Goal: Download file/media

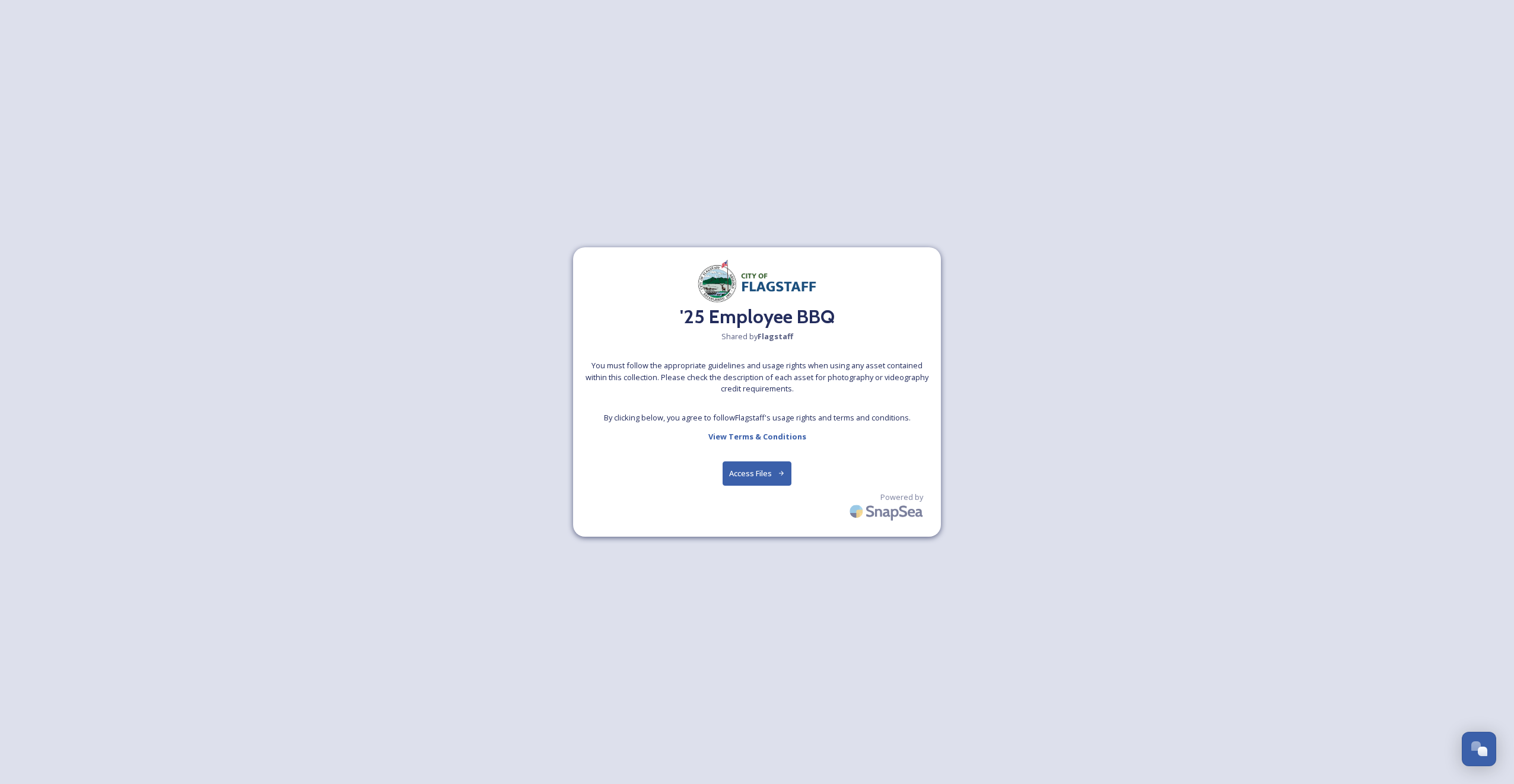
click at [764, 475] on button "Access Files" at bounding box center [757, 474] width 70 height 24
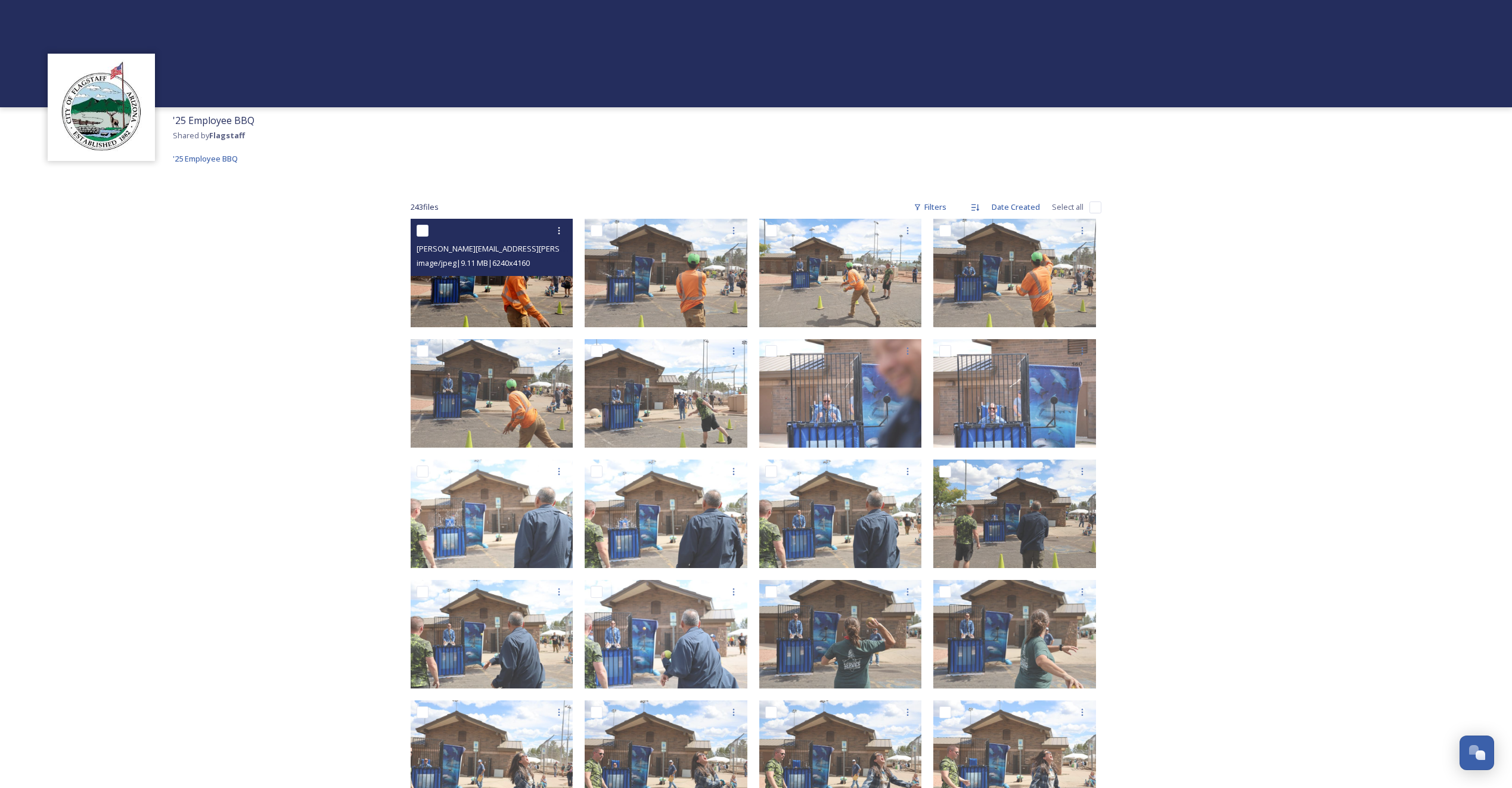
click at [522, 287] on img at bounding box center [492, 273] width 163 height 108
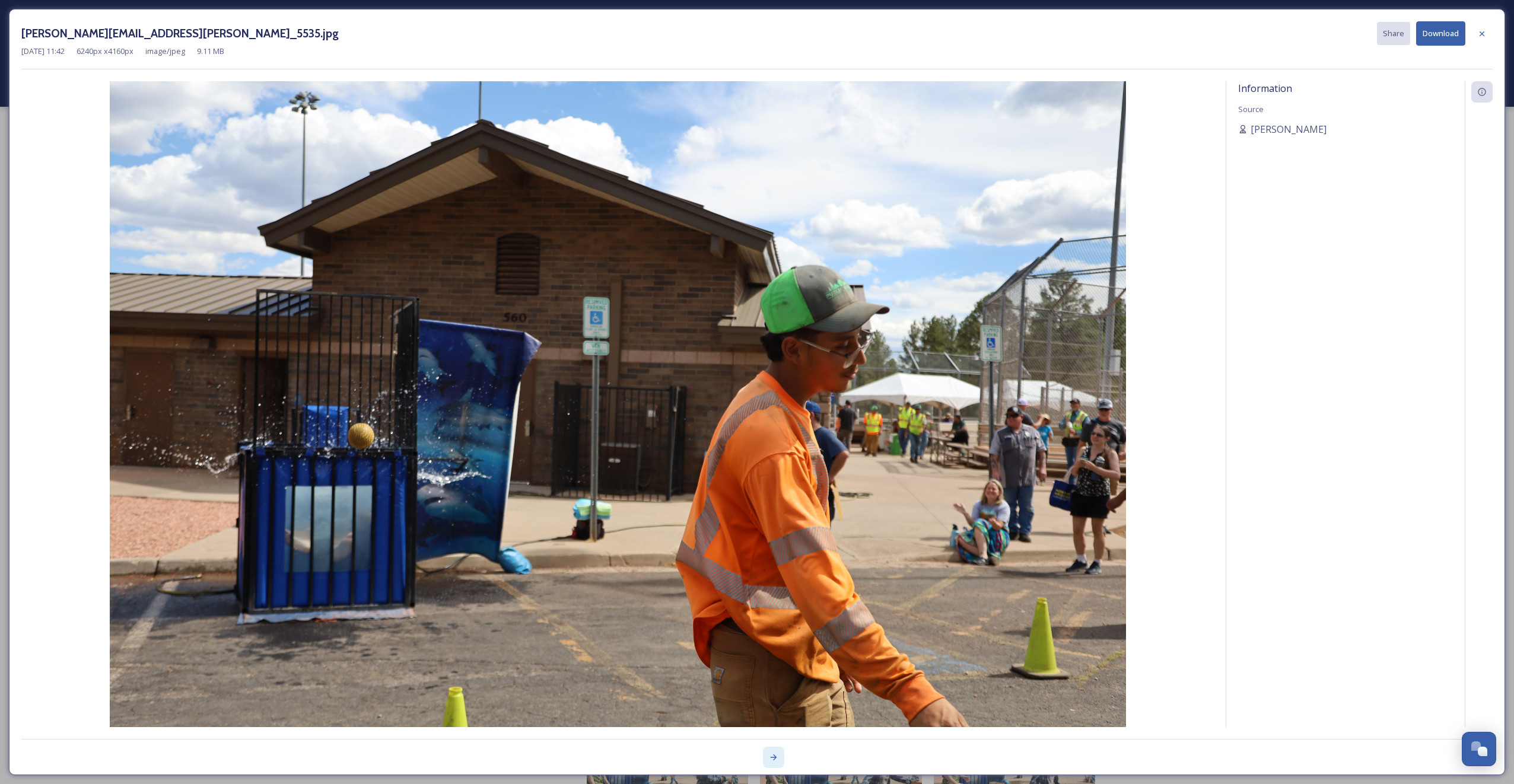
click at [776, 756] on icon at bounding box center [774, 757] width 7 height 6
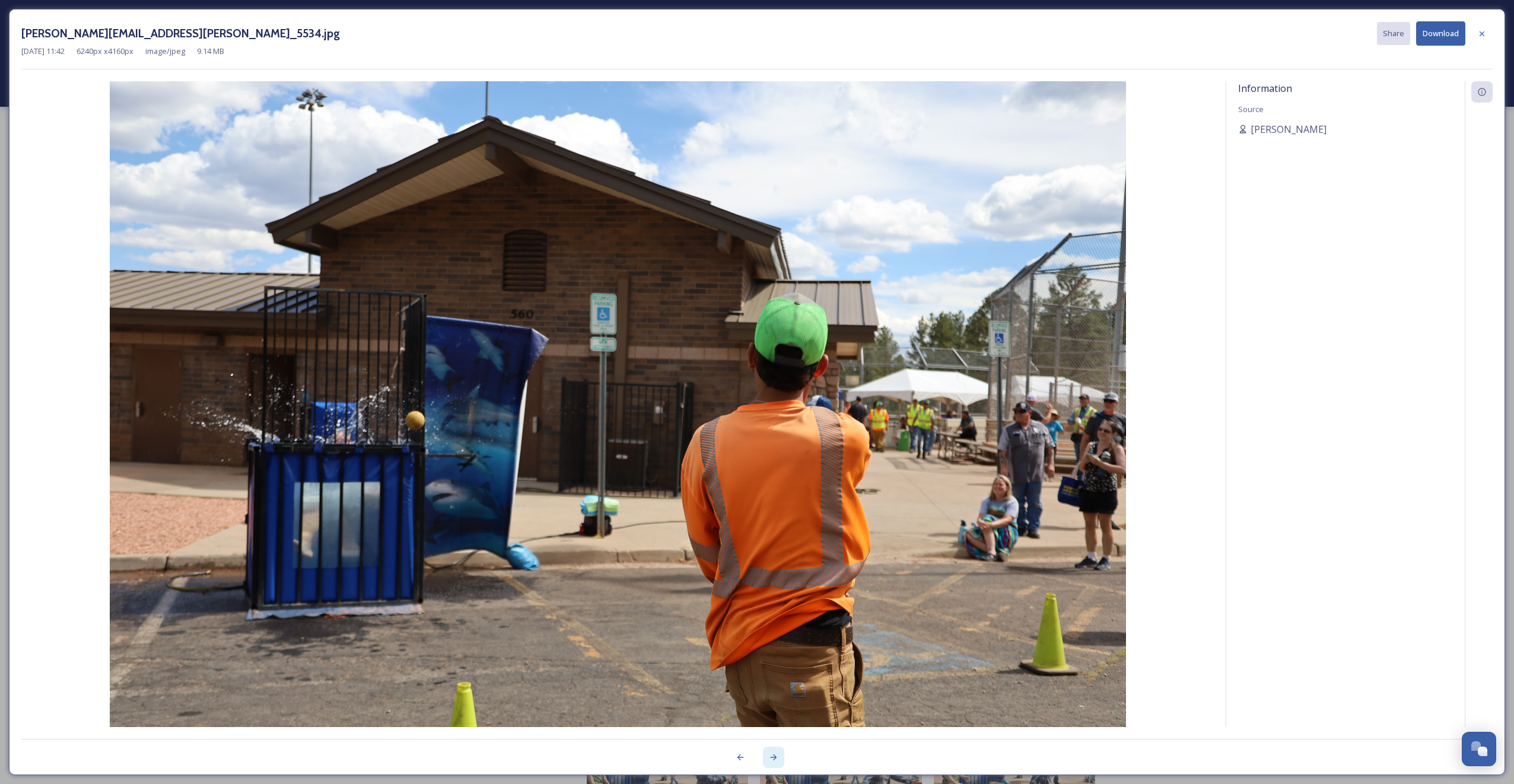
click at [775, 762] on div at bounding box center [773, 757] width 22 height 22
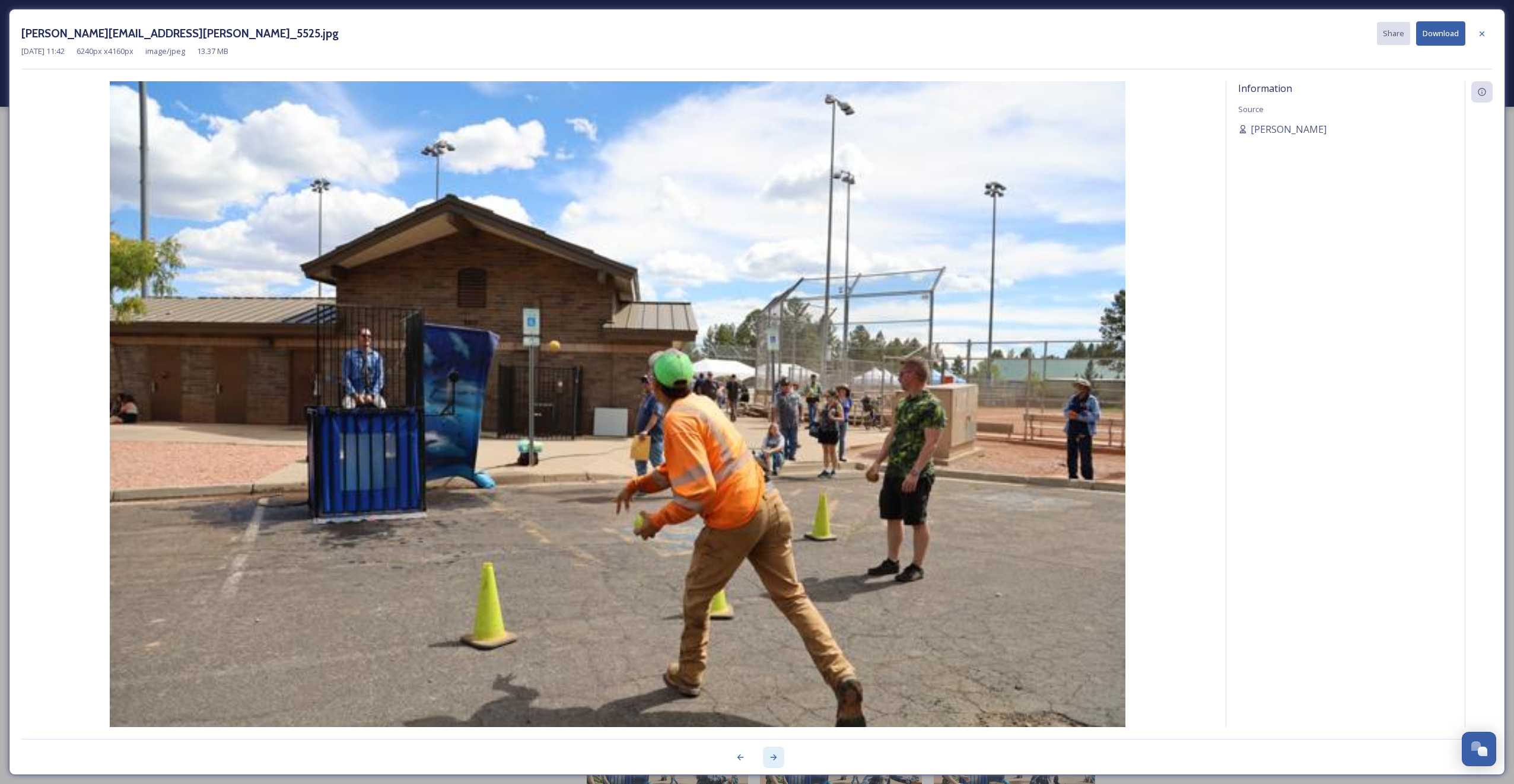
click at [775, 762] on div at bounding box center [773, 757] width 22 height 22
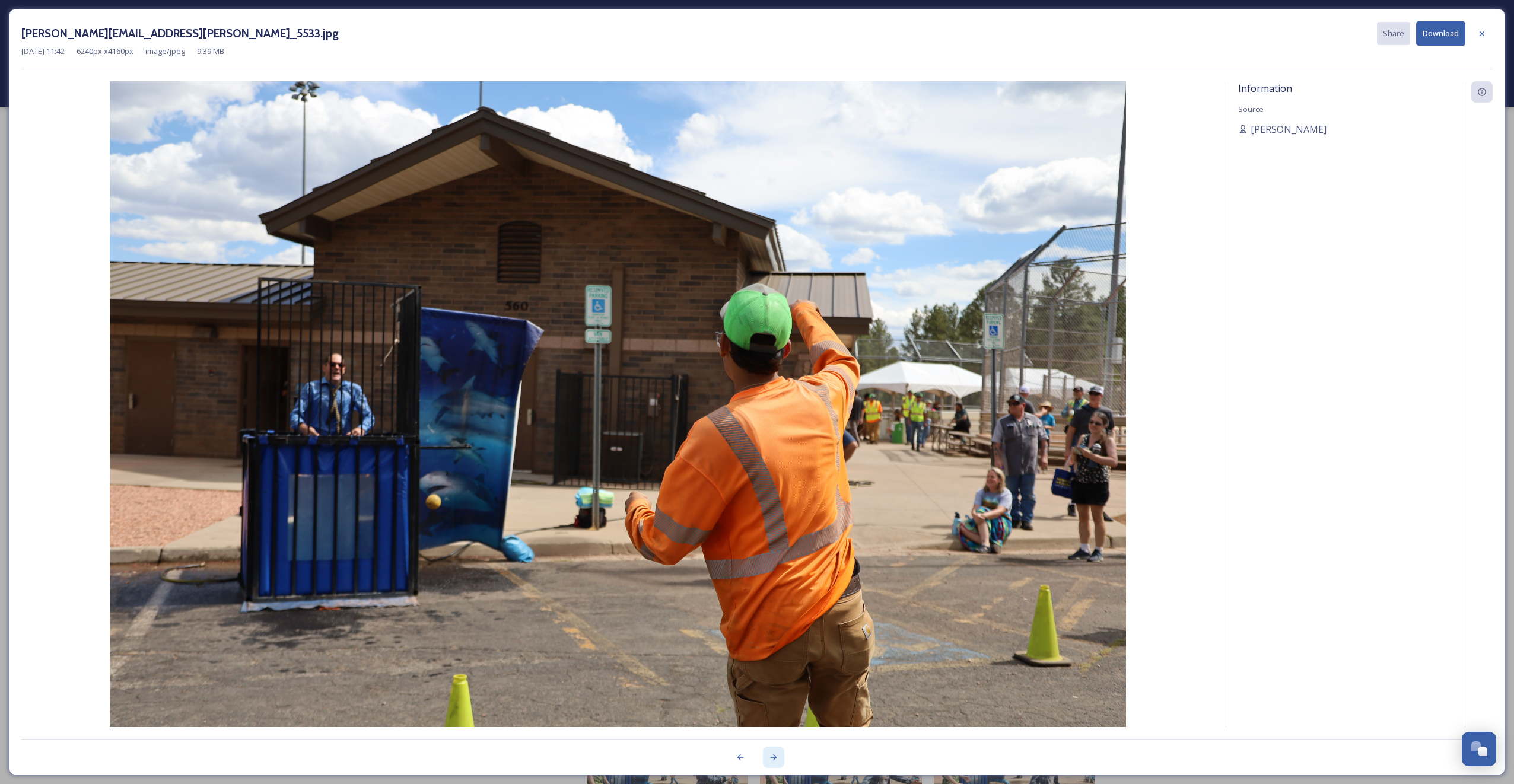
click at [775, 762] on div at bounding box center [773, 757] width 22 height 22
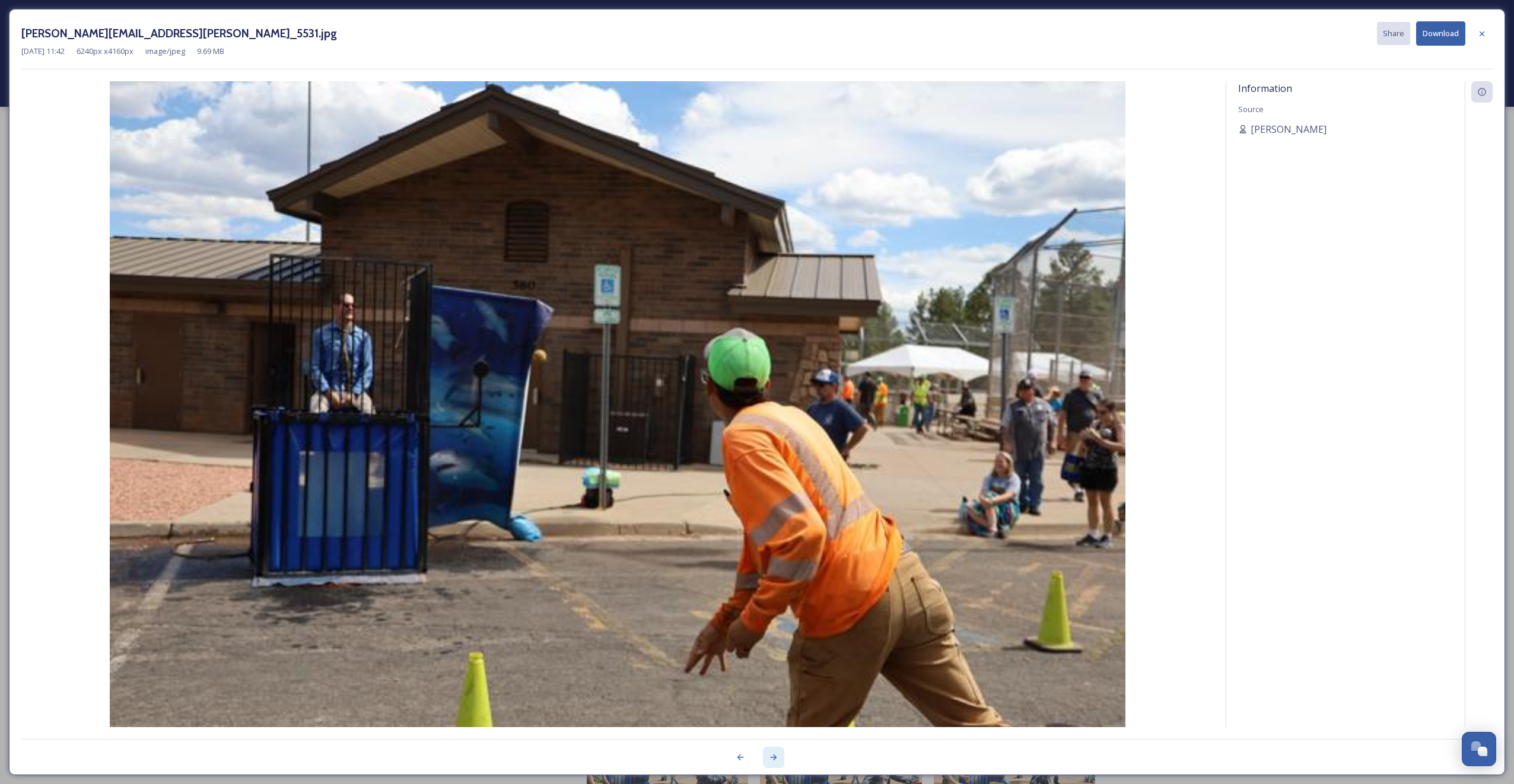
click at [775, 762] on div at bounding box center [773, 757] width 22 height 22
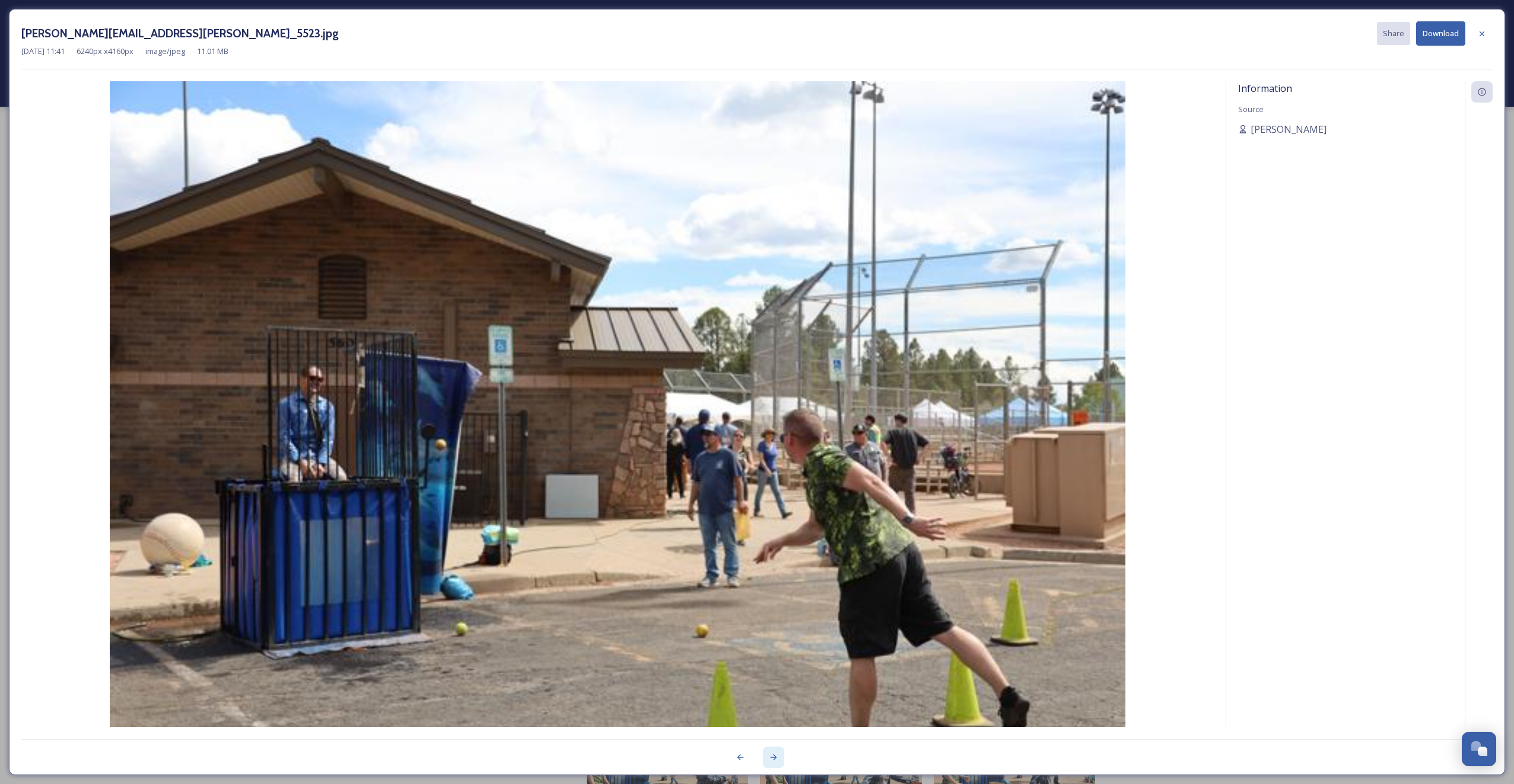
click at [775, 762] on div at bounding box center [773, 757] width 22 height 22
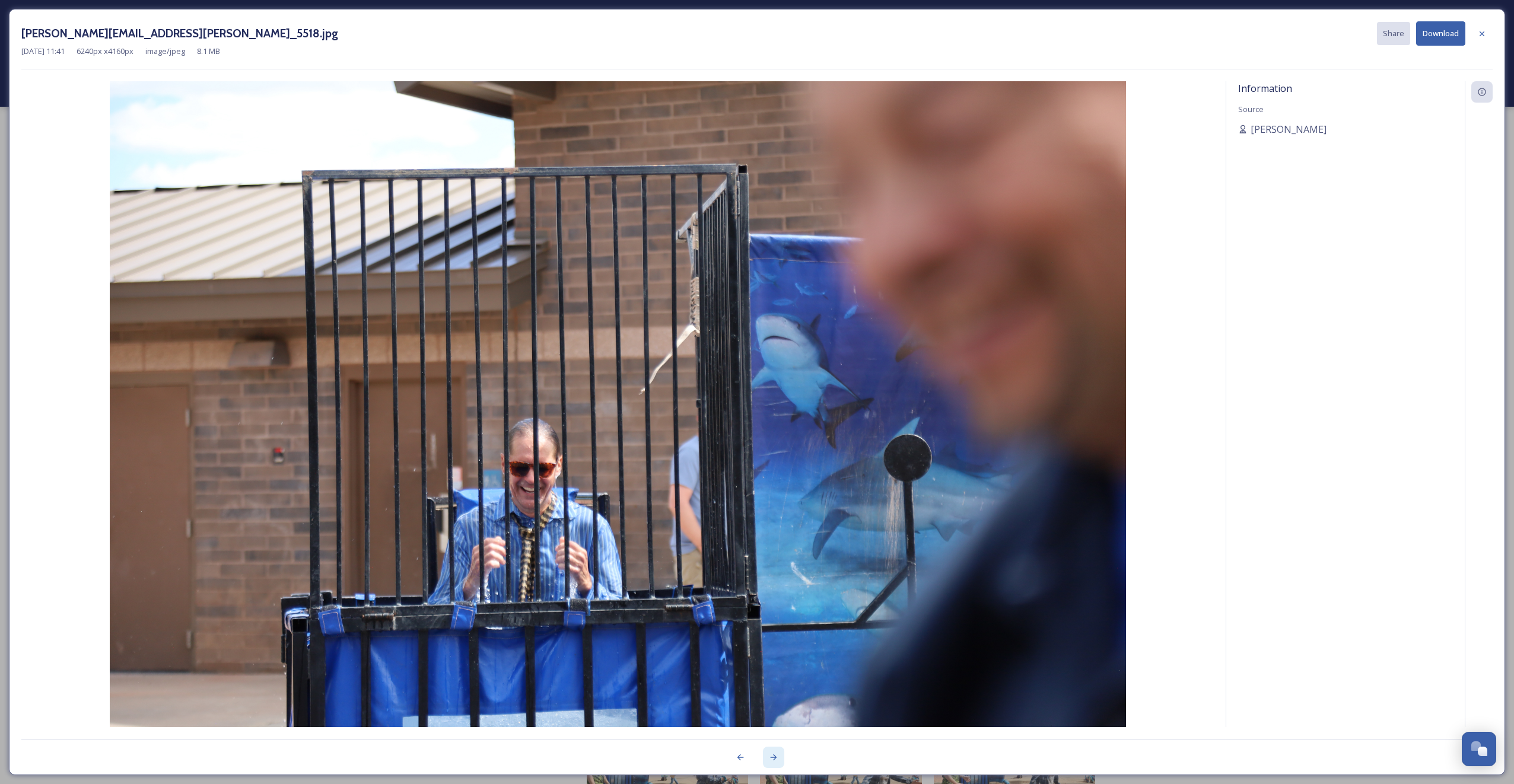
click at [775, 762] on div at bounding box center [773, 757] width 22 height 22
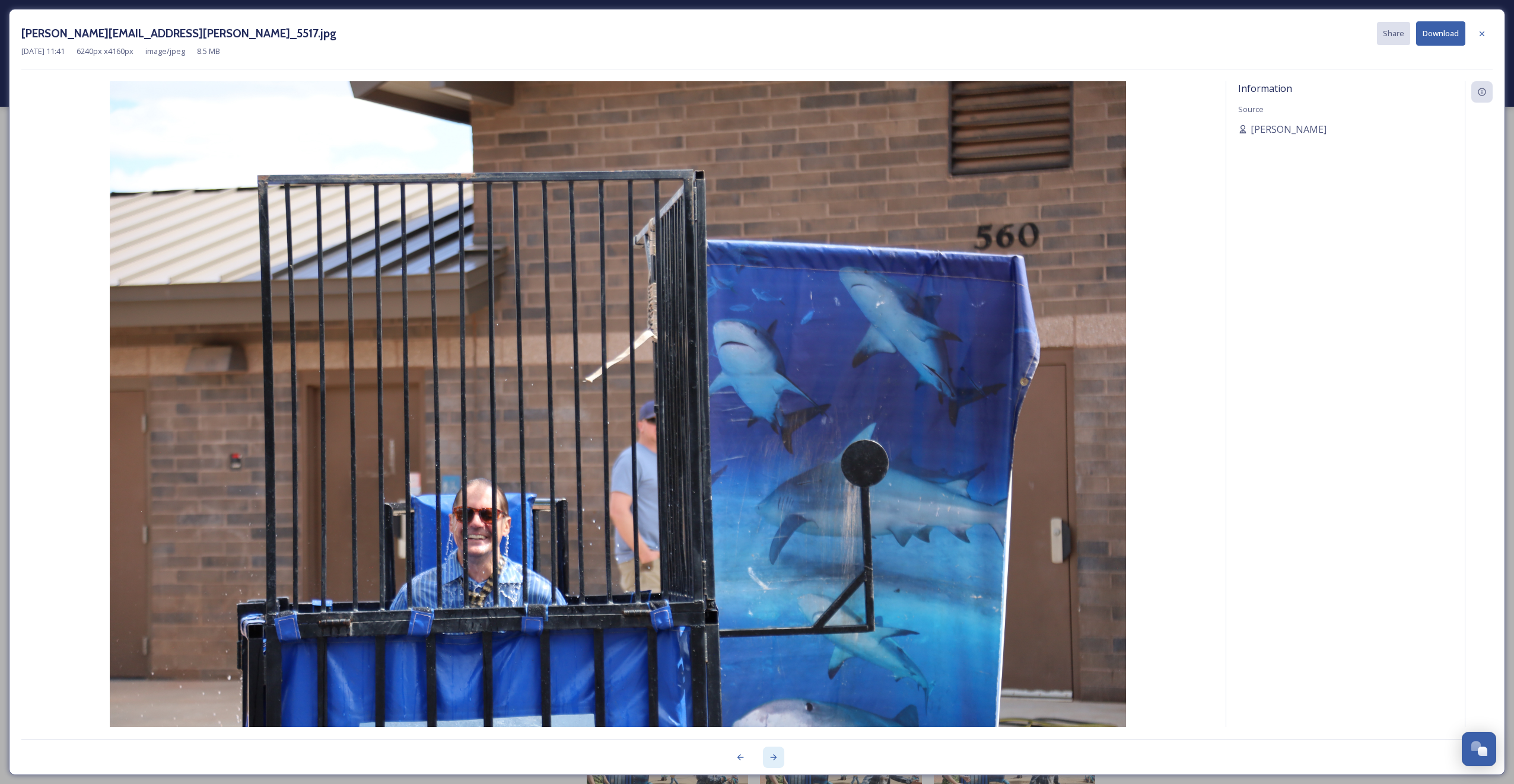
click at [775, 762] on div at bounding box center [773, 757] width 22 height 22
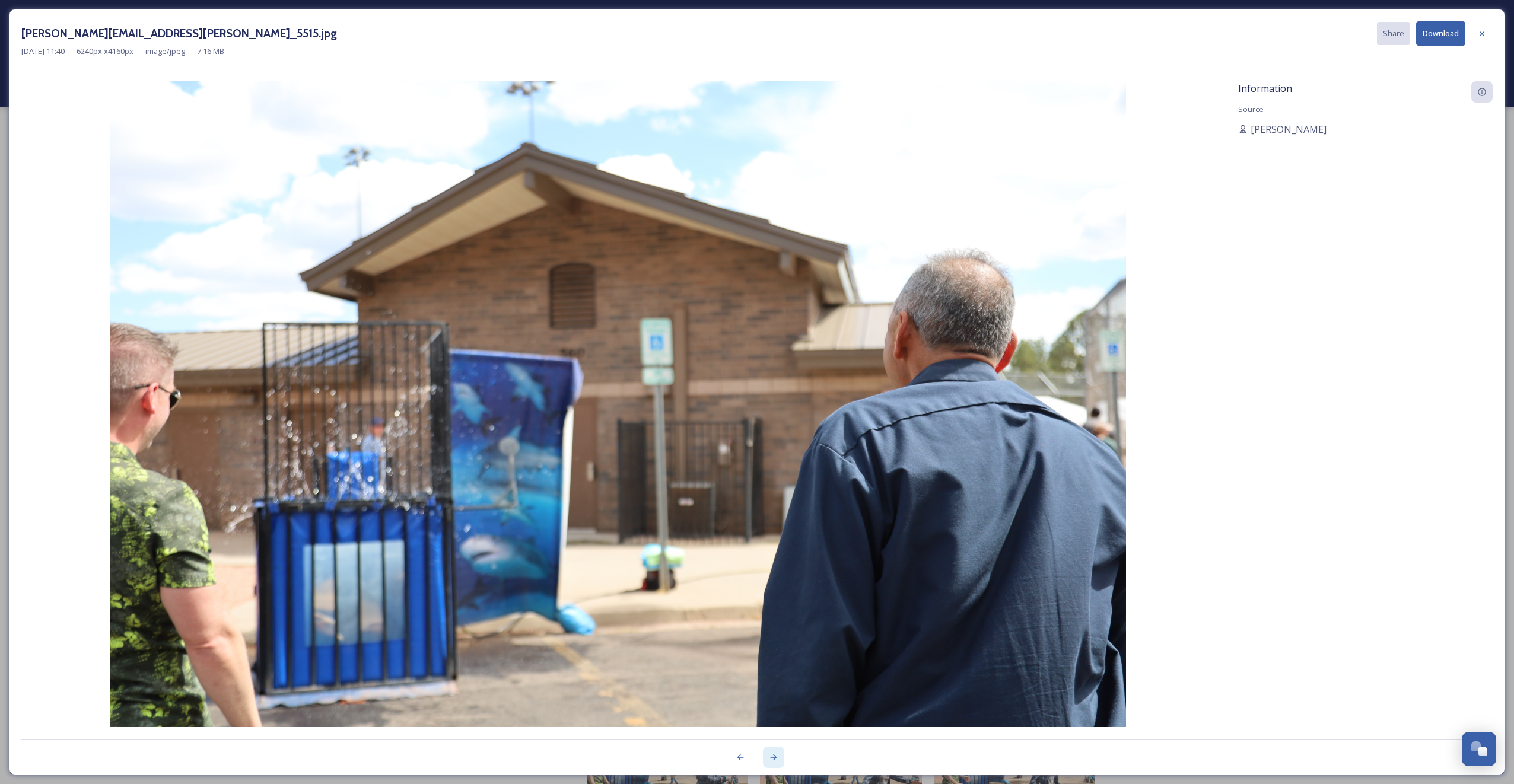
click at [775, 762] on div at bounding box center [773, 757] width 22 height 22
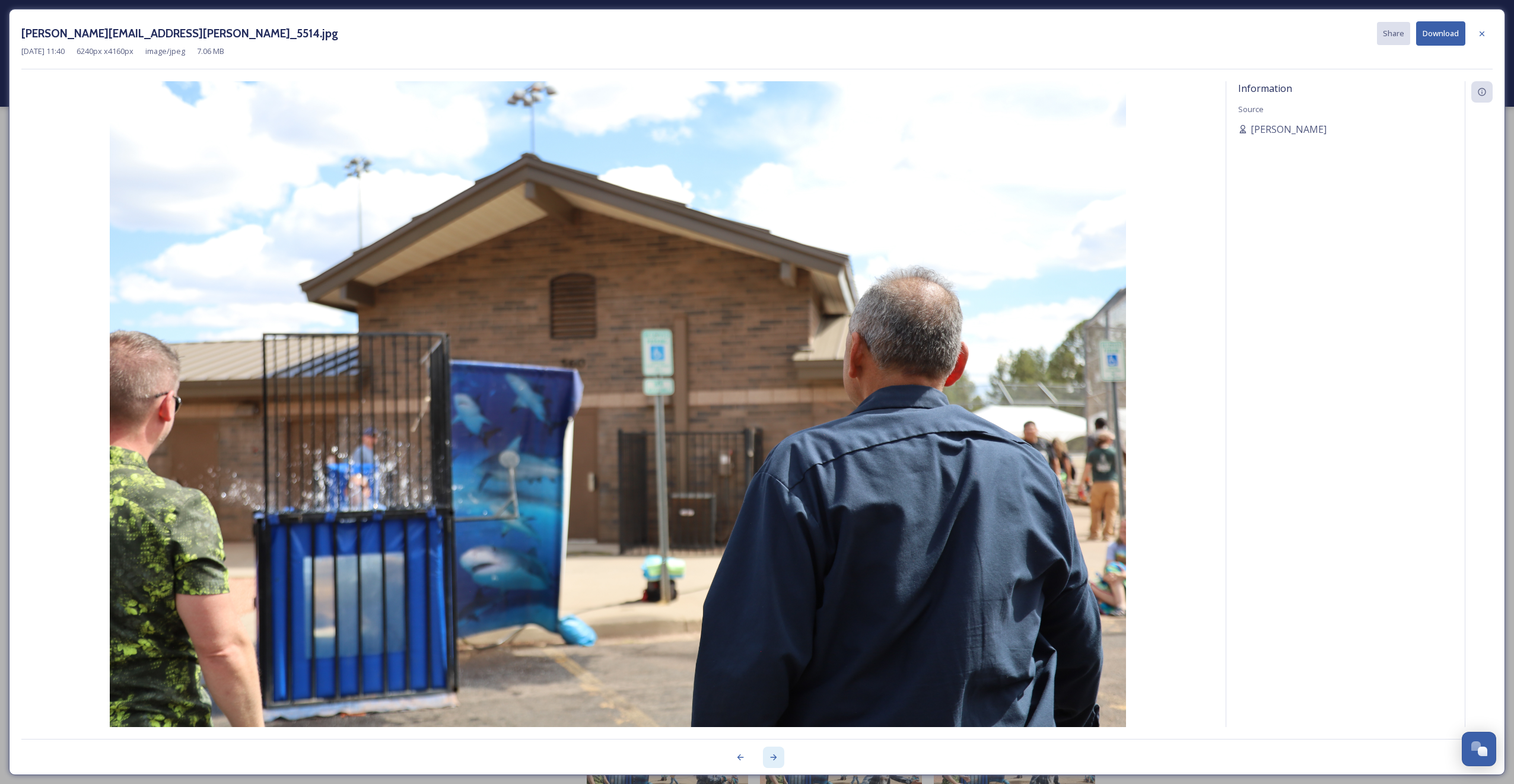
click at [775, 762] on div at bounding box center [773, 757] width 22 height 22
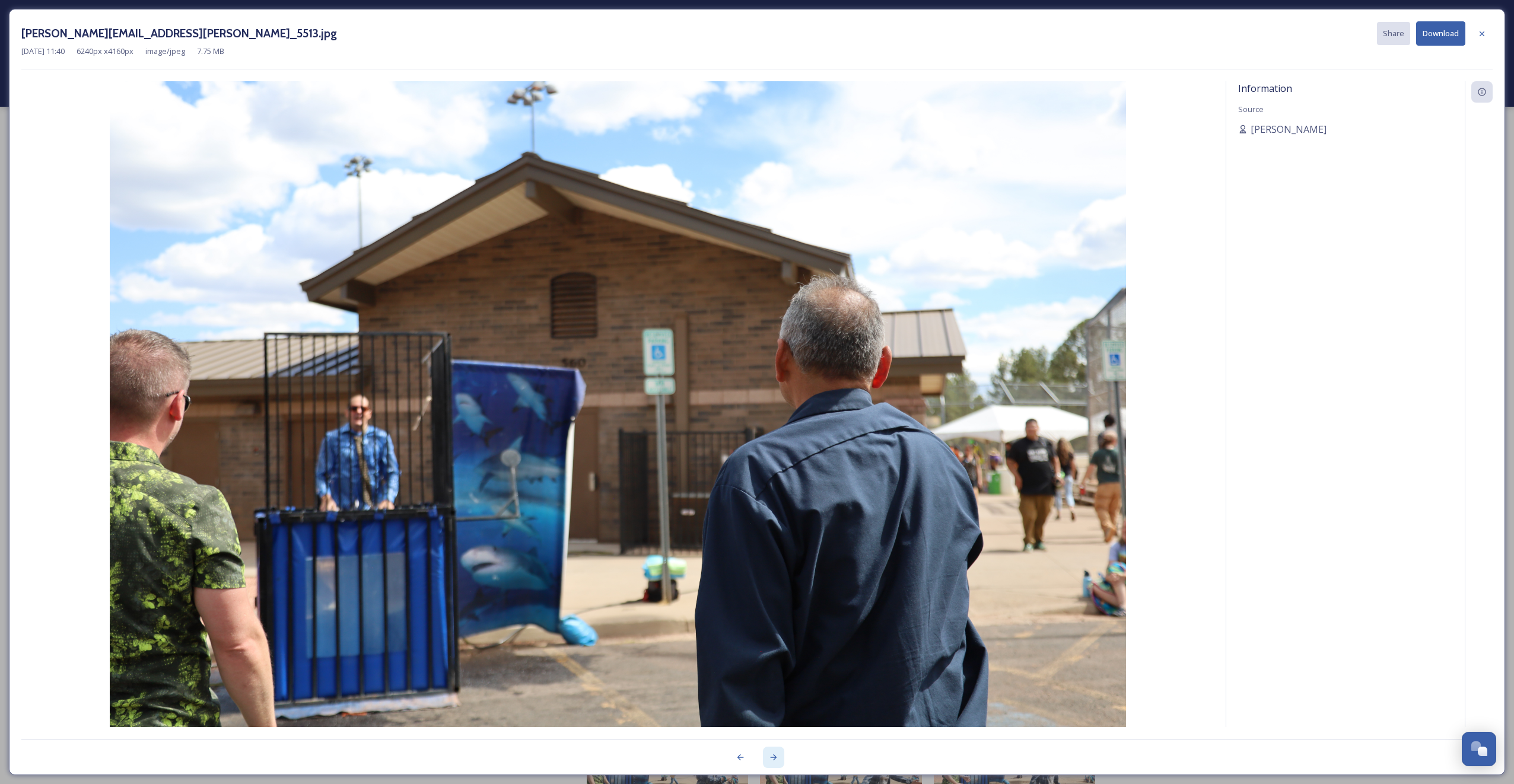
click at [775, 762] on div at bounding box center [773, 757] width 22 height 22
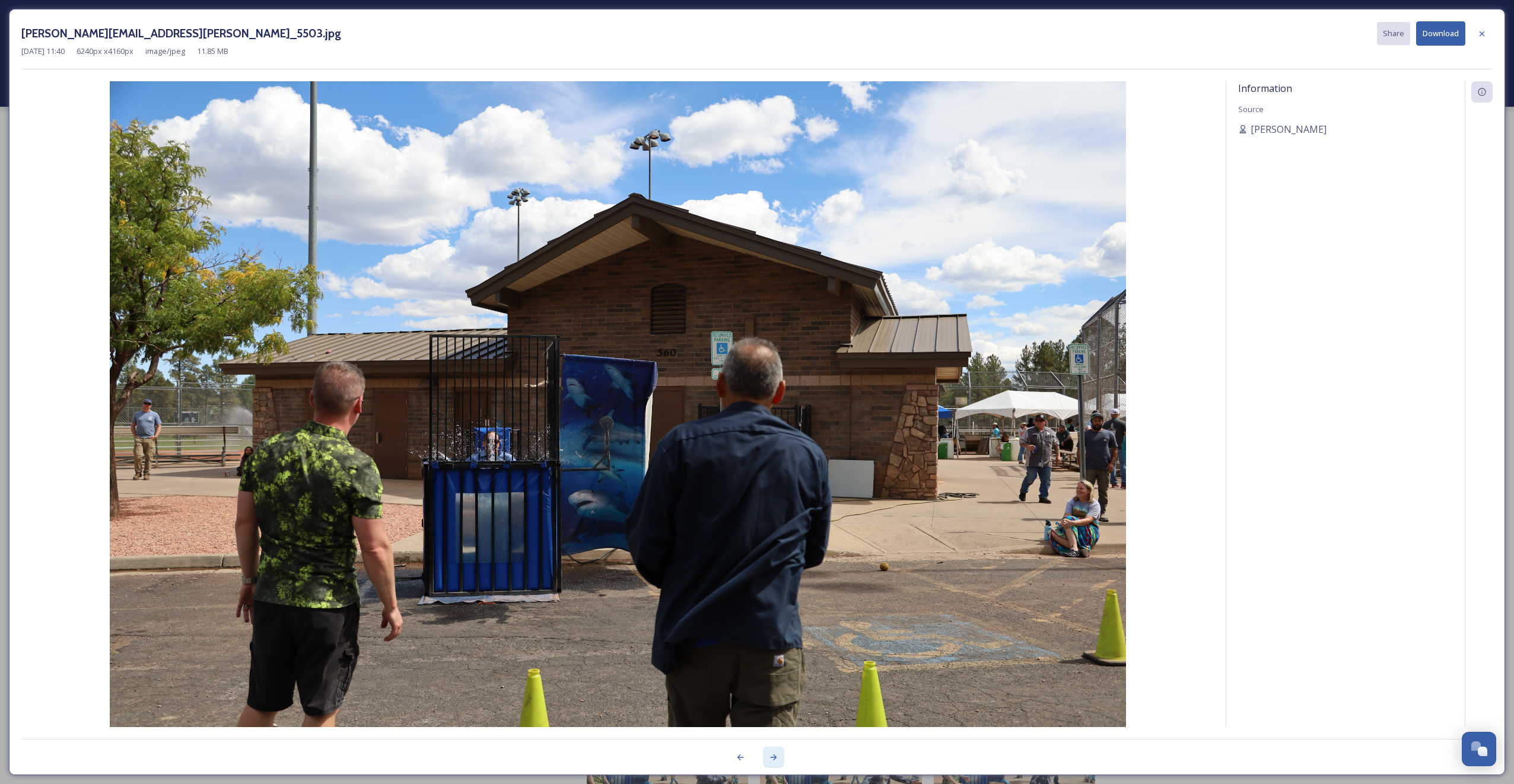
click at [775, 762] on div at bounding box center [773, 757] width 22 height 22
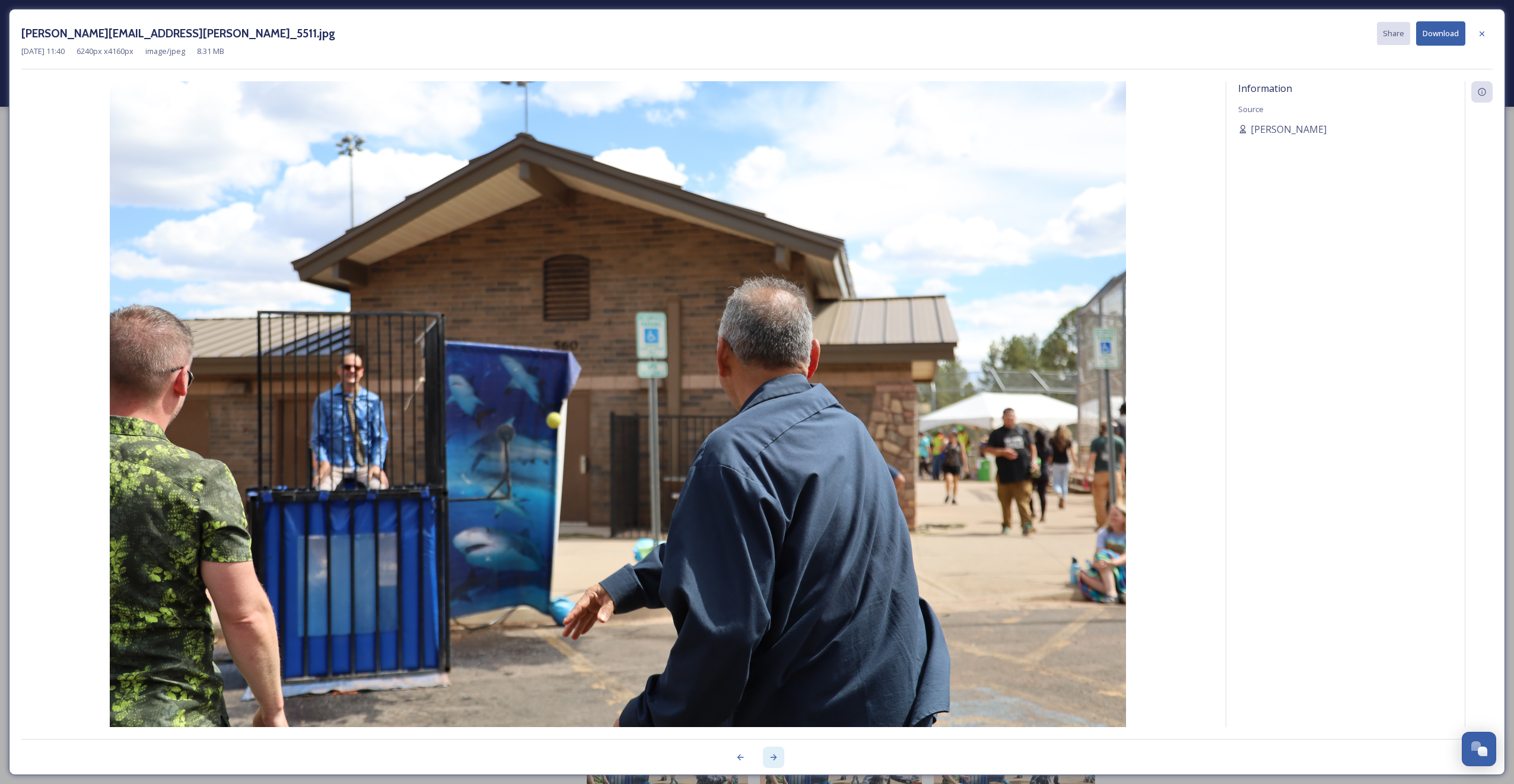
click at [775, 762] on div at bounding box center [773, 757] width 22 height 22
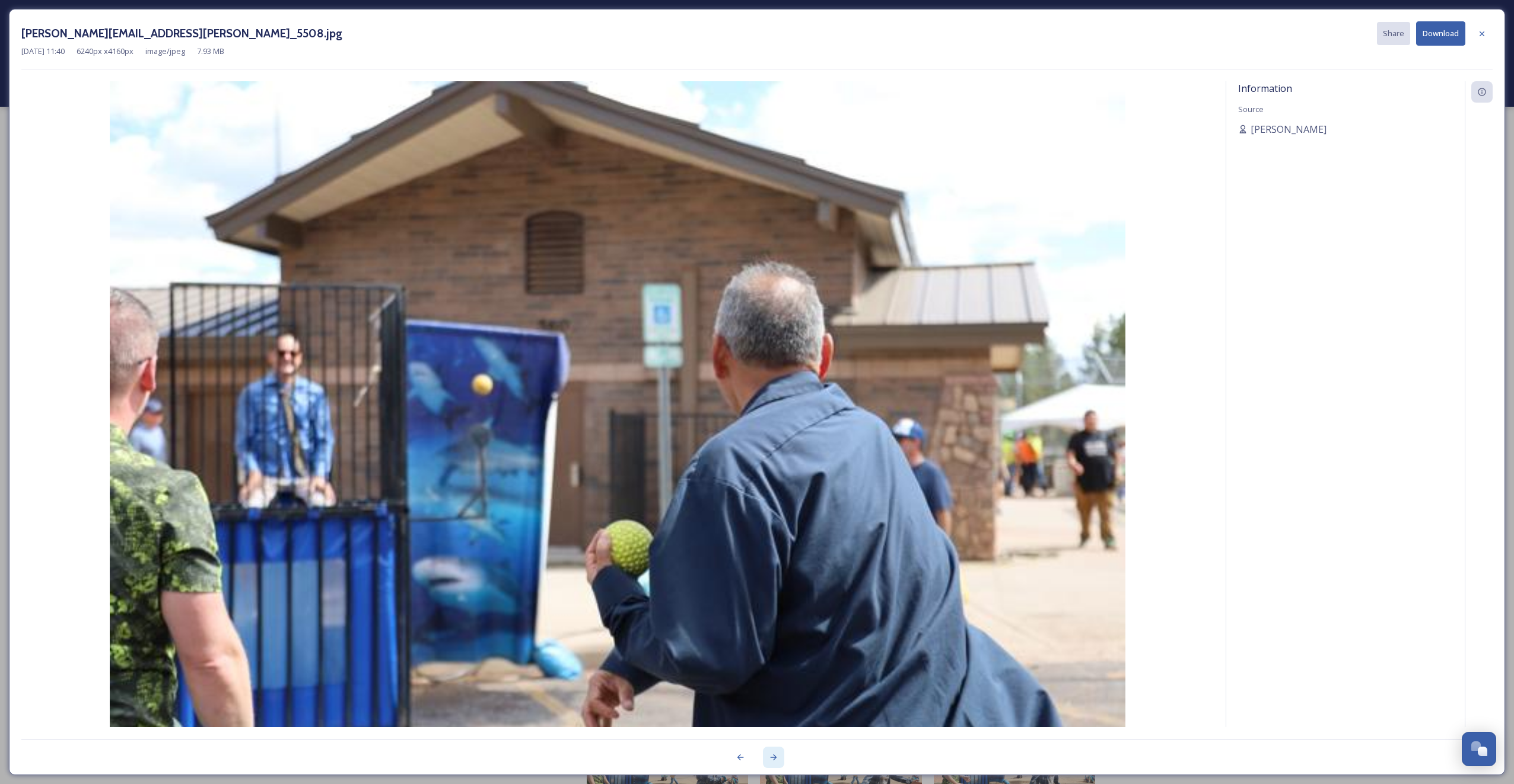
click at [775, 762] on div at bounding box center [773, 757] width 22 height 22
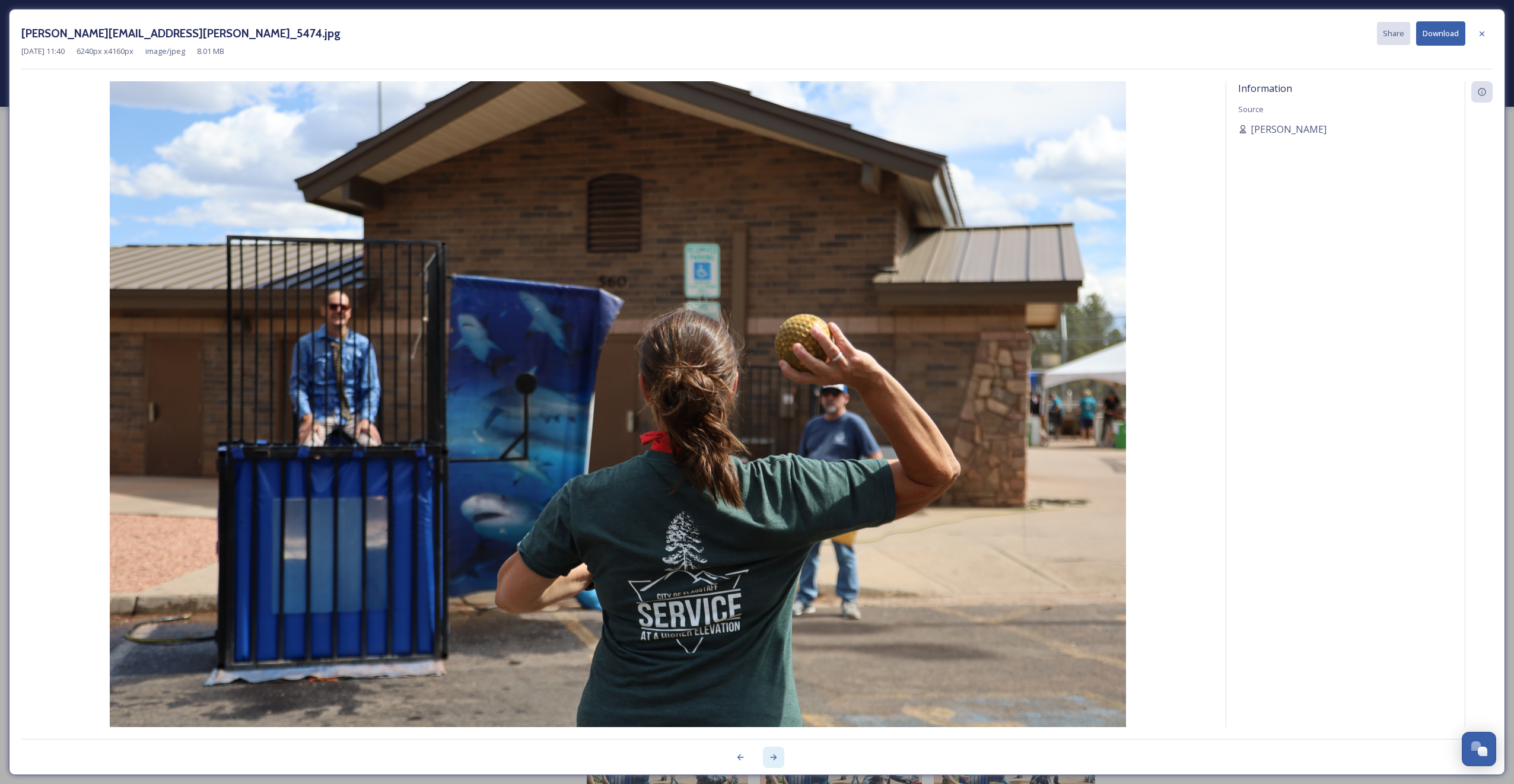
click at [775, 762] on div at bounding box center [773, 757] width 22 height 22
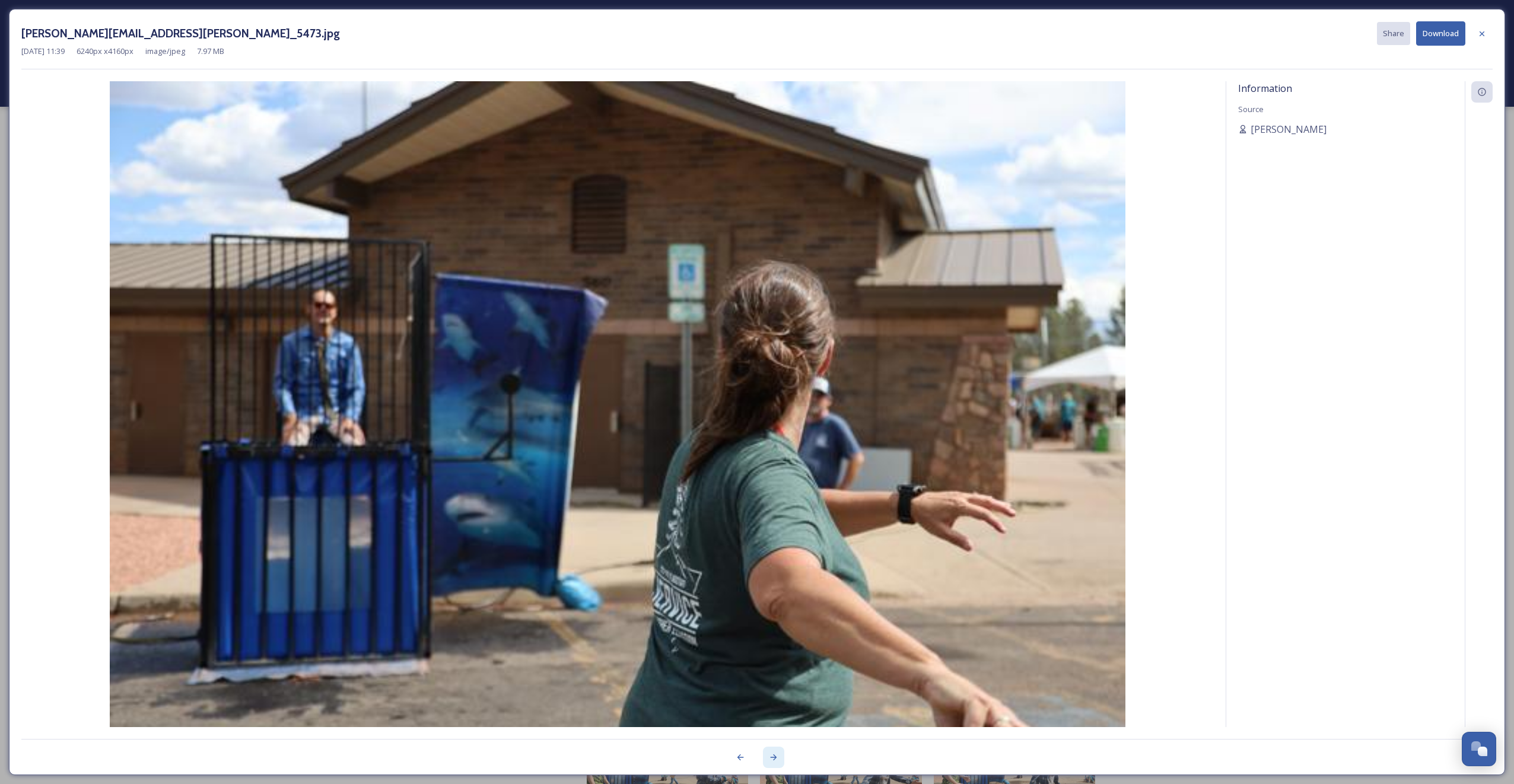
click at [775, 762] on div at bounding box center [773, 757] width 22 height 22
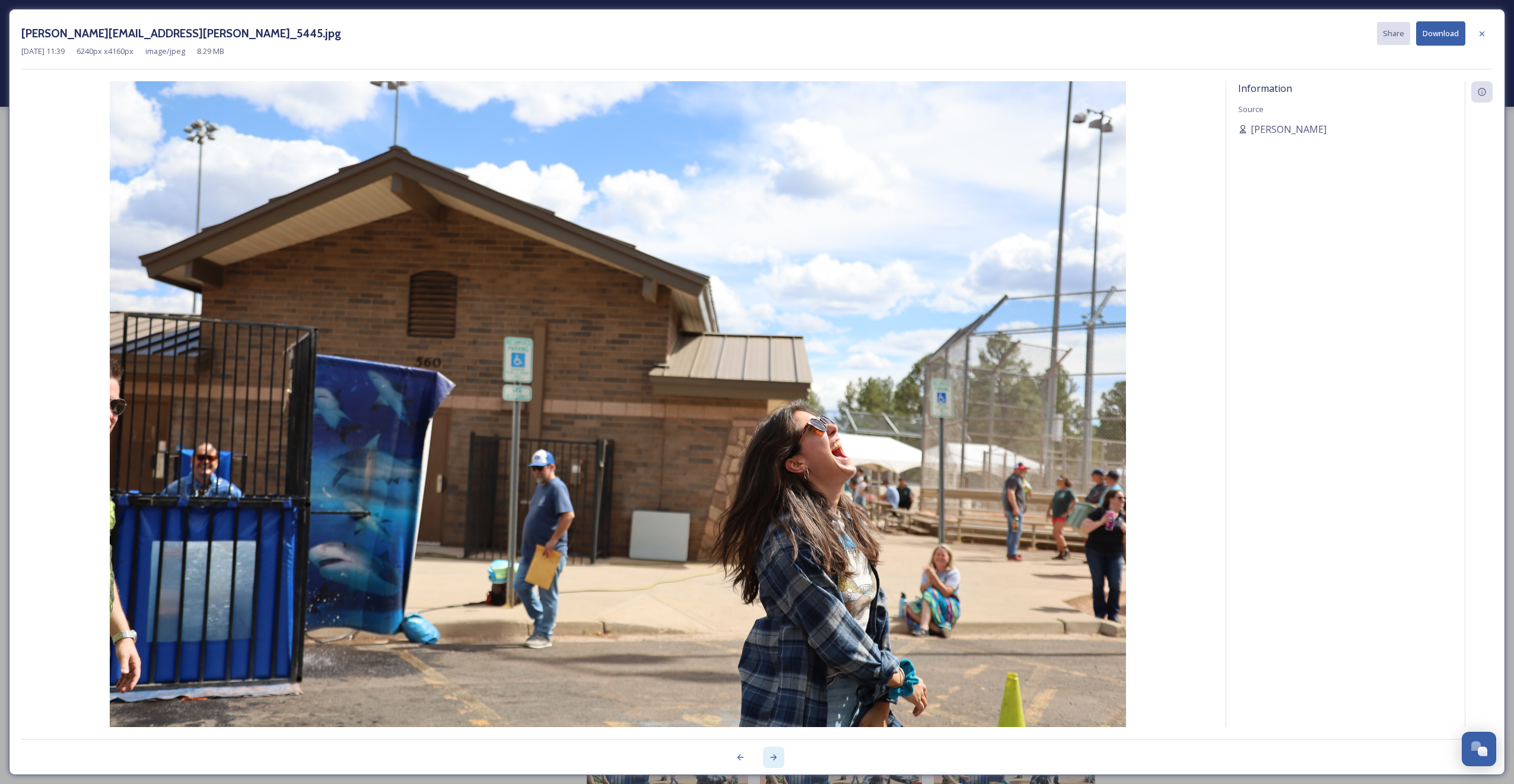
click at [775, 762] on div at bounding box center [773, 757] width 22 height 22
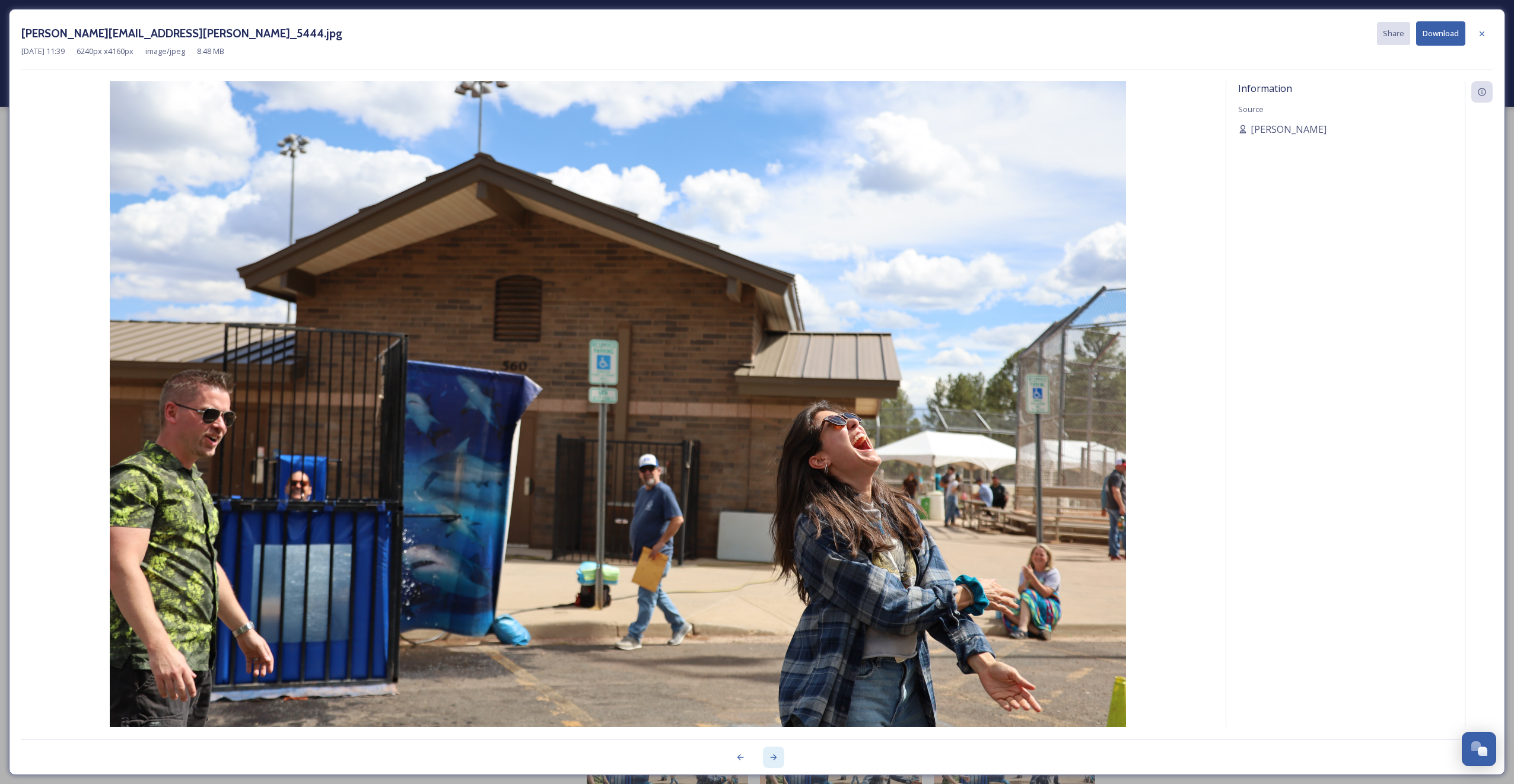
click at [775, 762] on div at bounding box center [773, 757] width 22 height 22
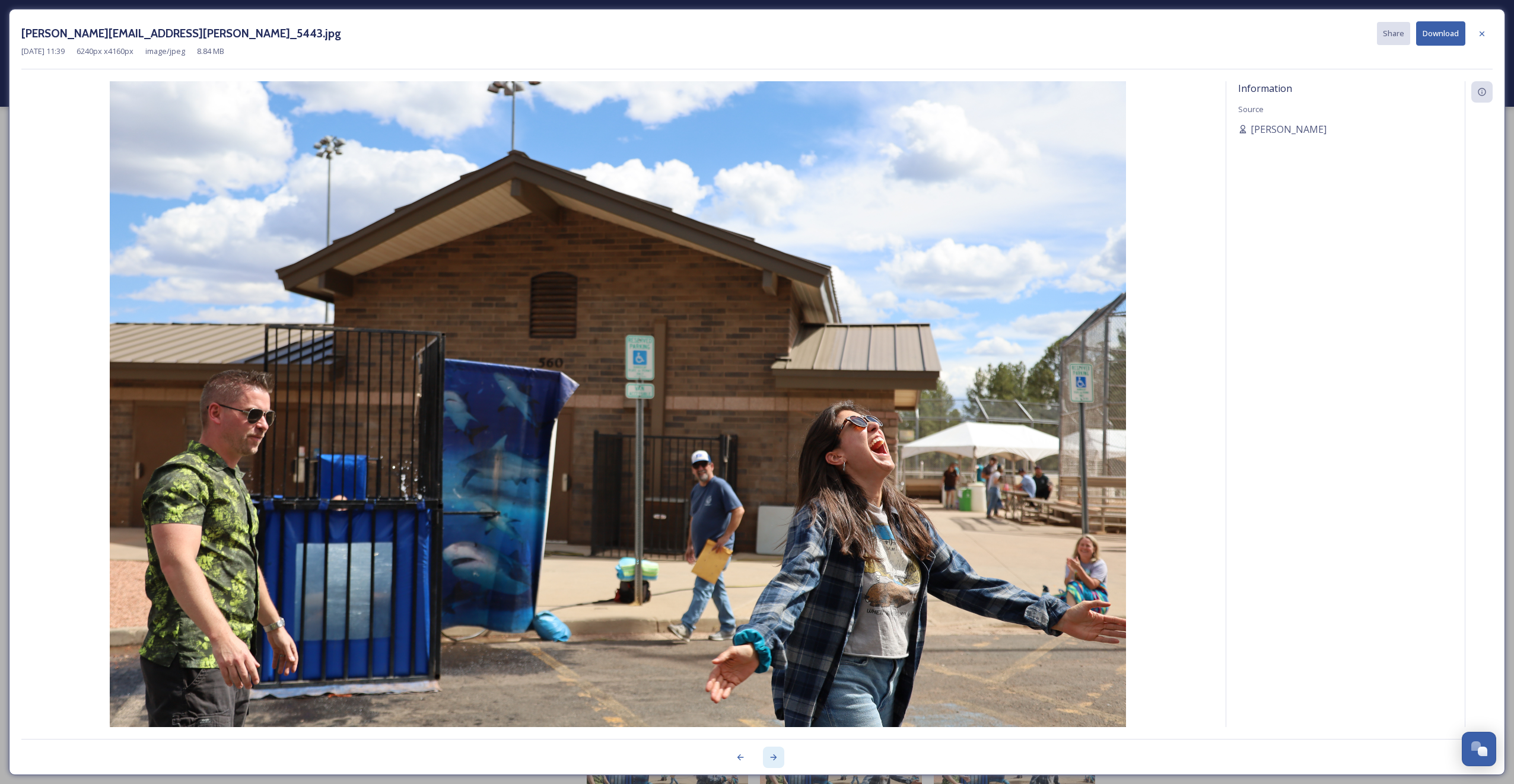
click at [775, 762] on div at bounding box center [773, 757] width 22 height 22
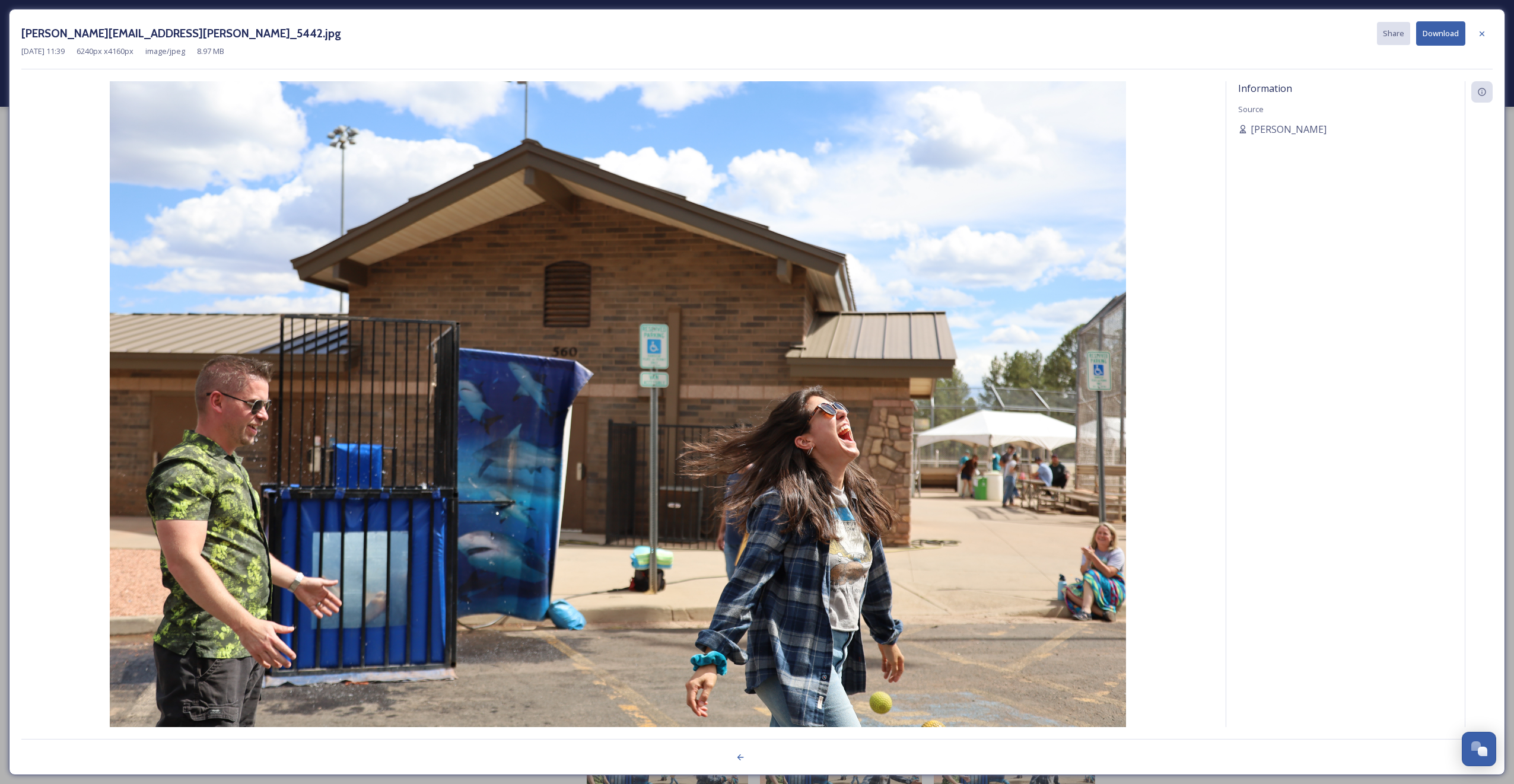
click at [775, 762] on div at bounding box center [757, 751] width 1471 height 24
click at [1482, 34] on icon at bounding box center [1482, 34] width 5 height 5
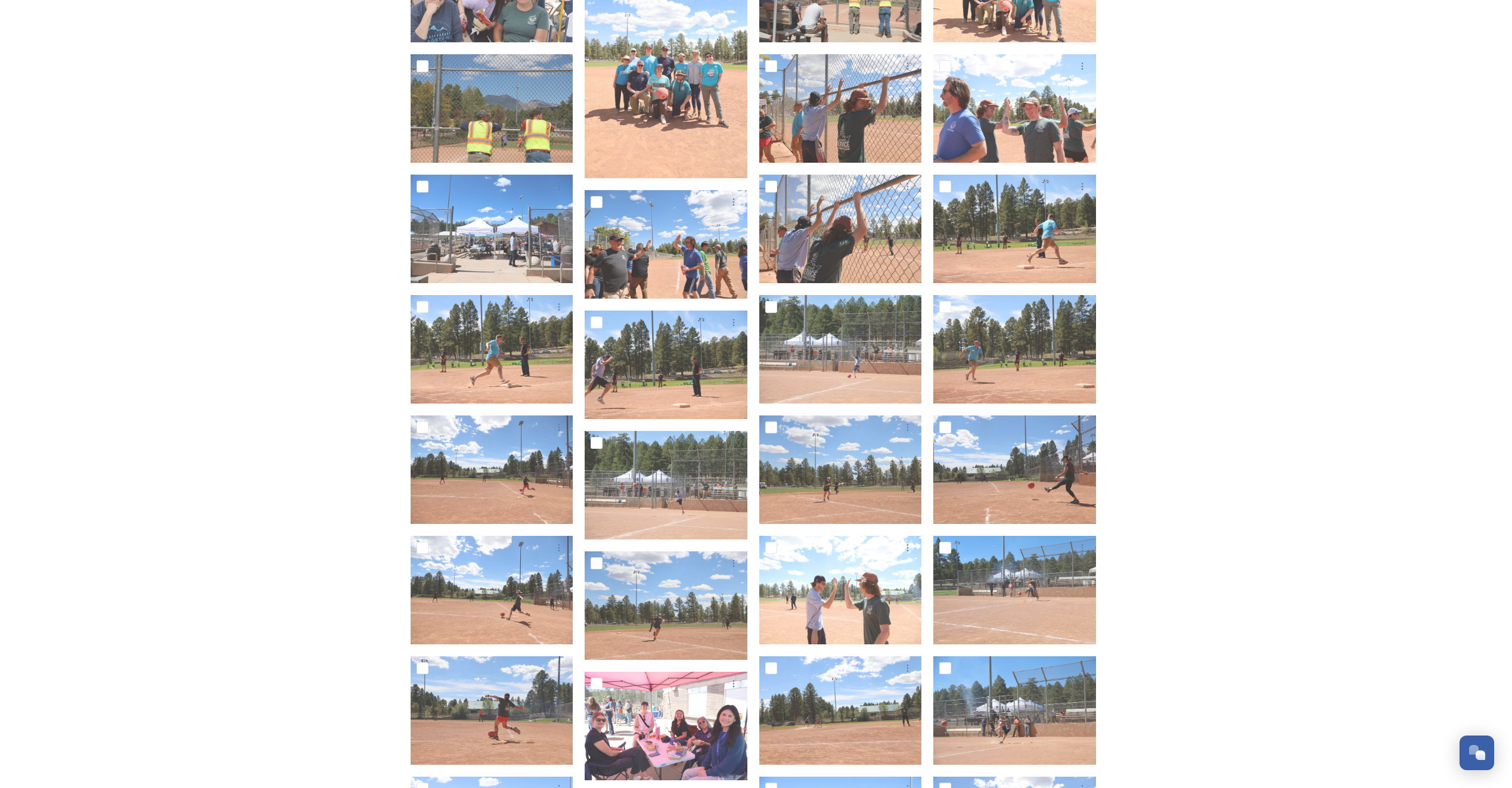
scroll to position [1788, 0]
